Goal: Find specific page/section: Find specific page/section

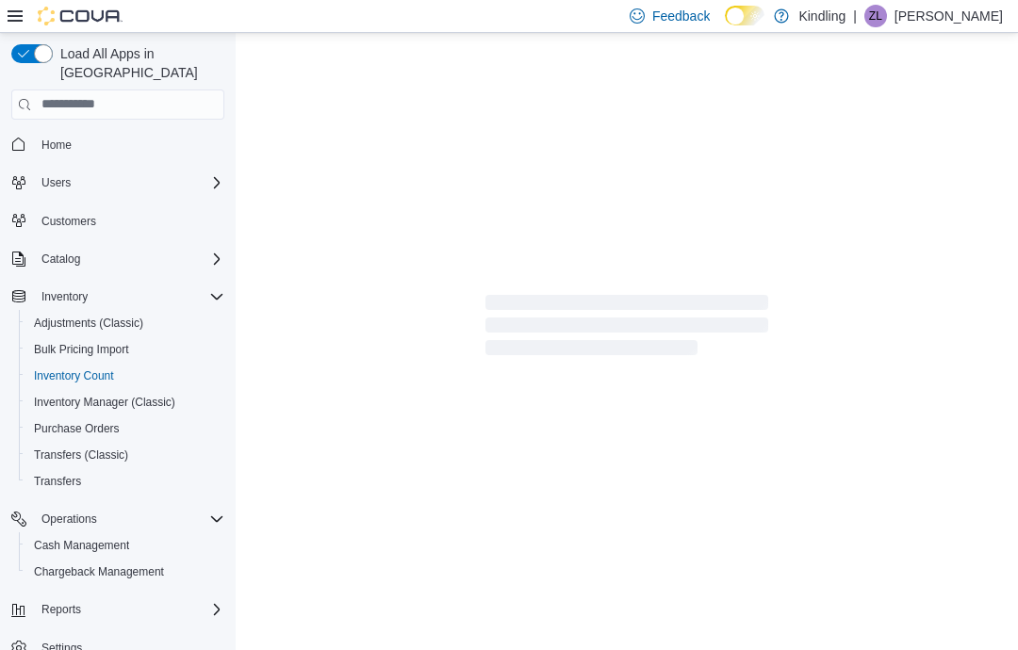
click at [92, 369] on span "Inventory Count" at bounding box center [74, 376] width 80 height 15
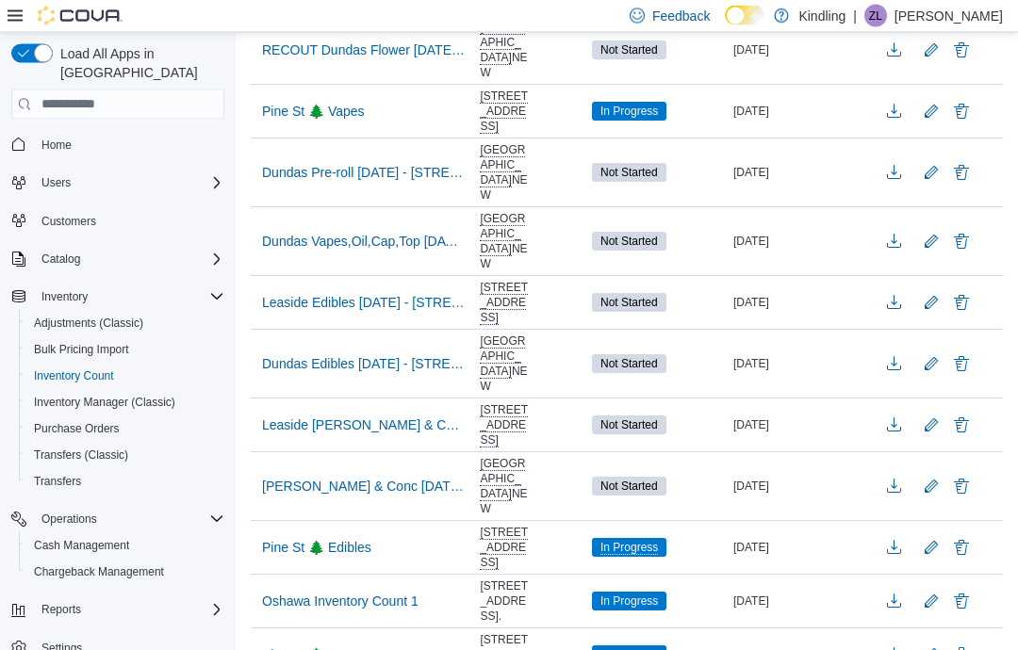
scroll to position [396, 0]
